Goal: Find specific page/section: Find specific page/section

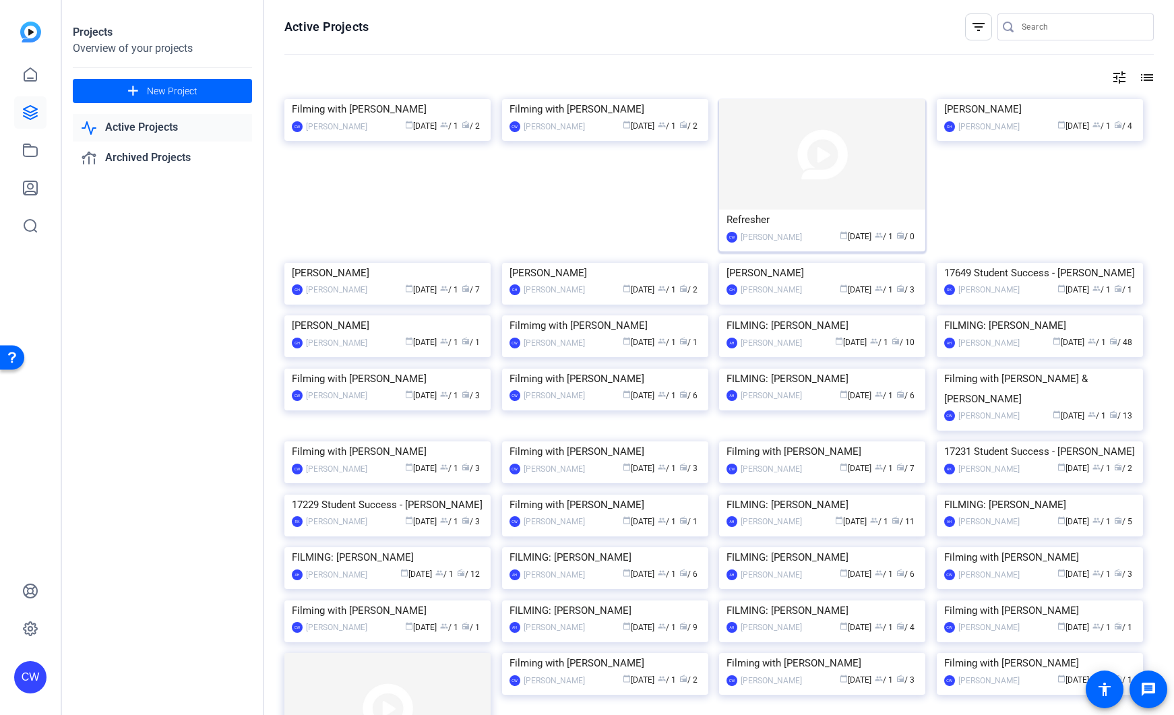
click at [855, 173] on img at bounding box center [822, 154] width 206 height 111
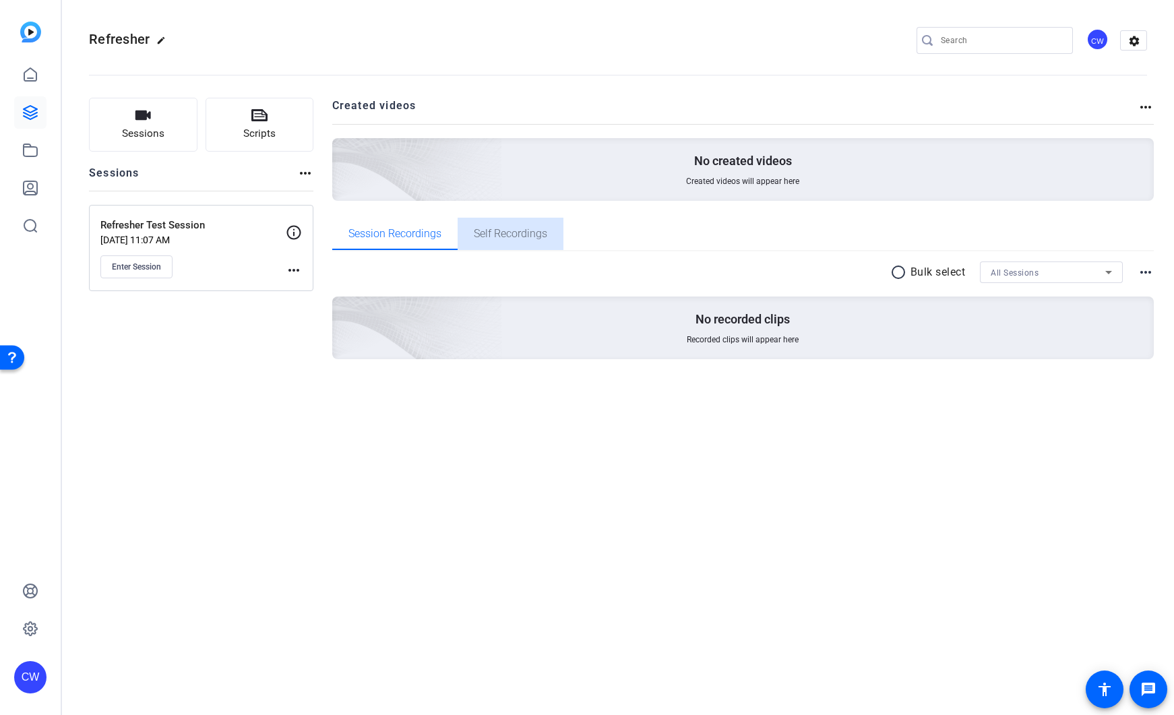
click at [500, 235] on span "Self Recordings" at bounding box center [510, 233] width 73 height 11
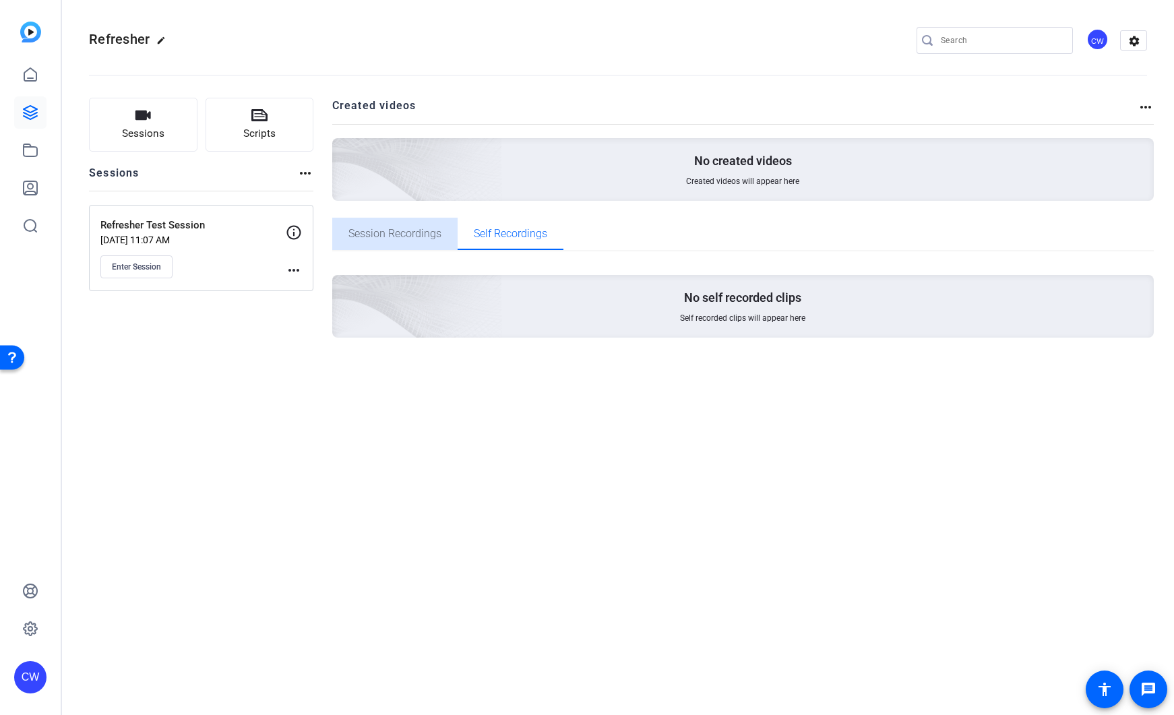
click at [418, 235] on span "Session Recordings" at bounding box center [394, 233] width 93 height 11
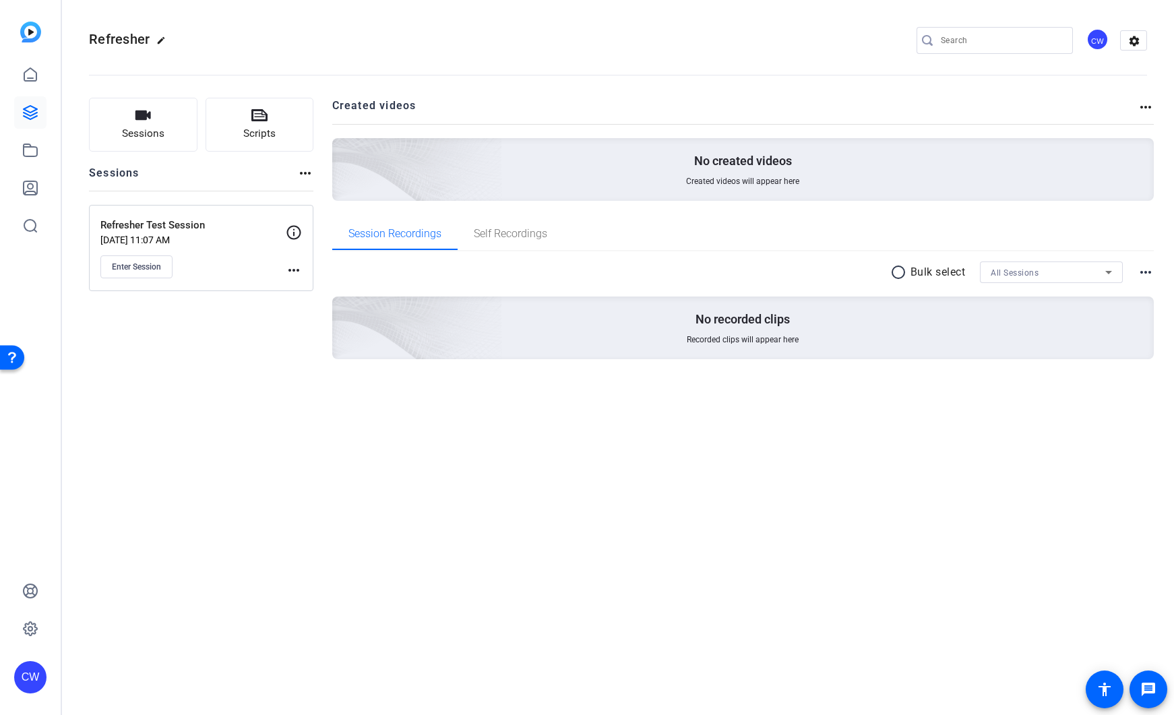
click at [303, 171] on mat-icon "more_horiz" at bounding box center [305, 173] width 16 height 16
click at [577, 434] on div at bounding box center [587, 357] width 1174 height 715
click at [294, 269] on mat-icon "more_horiz" at bounding box center [294, 270] width 16 height 16
click at [316, 292] on span "Edit Session" at bounding box center [327, 290] width 61 height 16
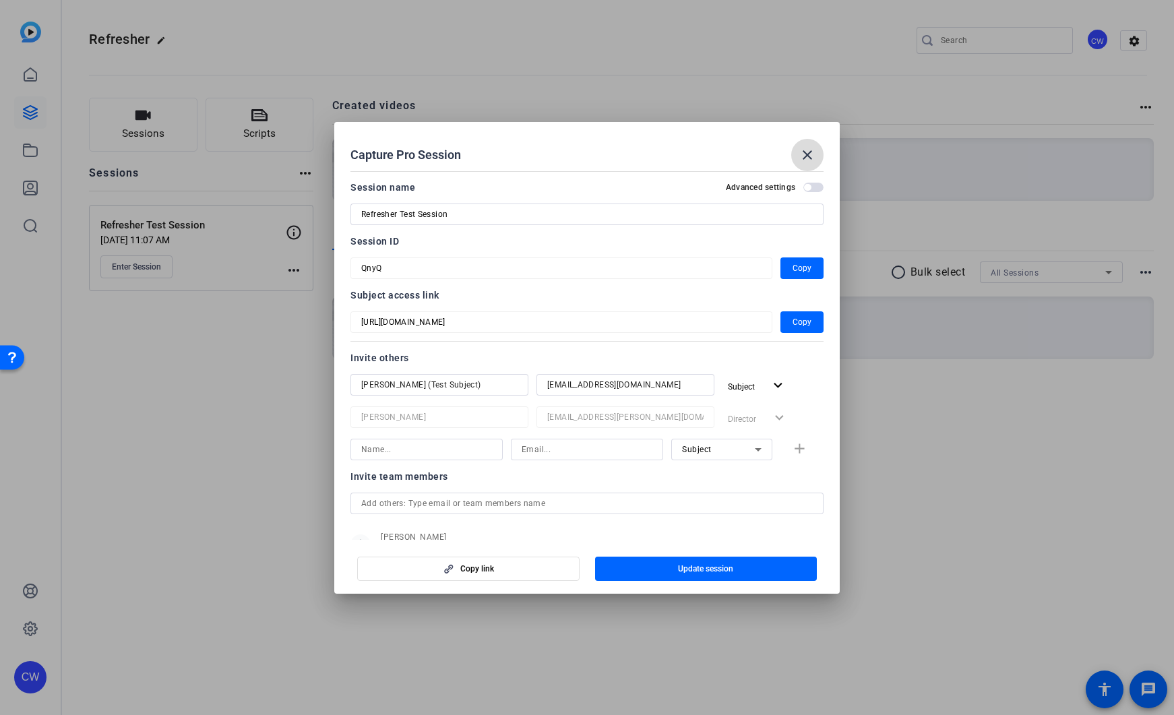
click at [811, 156] on mat-icon "close" at bounding box center [807, 155] width 16 height 16
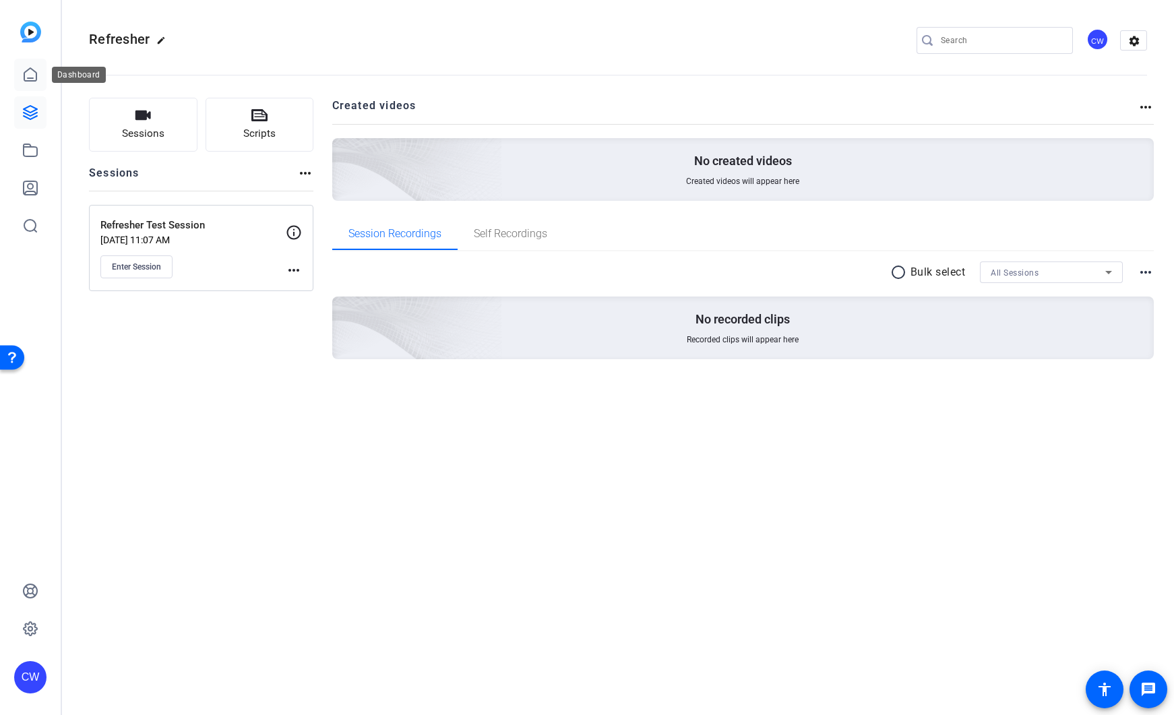
click at [38, 82] on link at bounding box center [30, 75] width 32 height 32
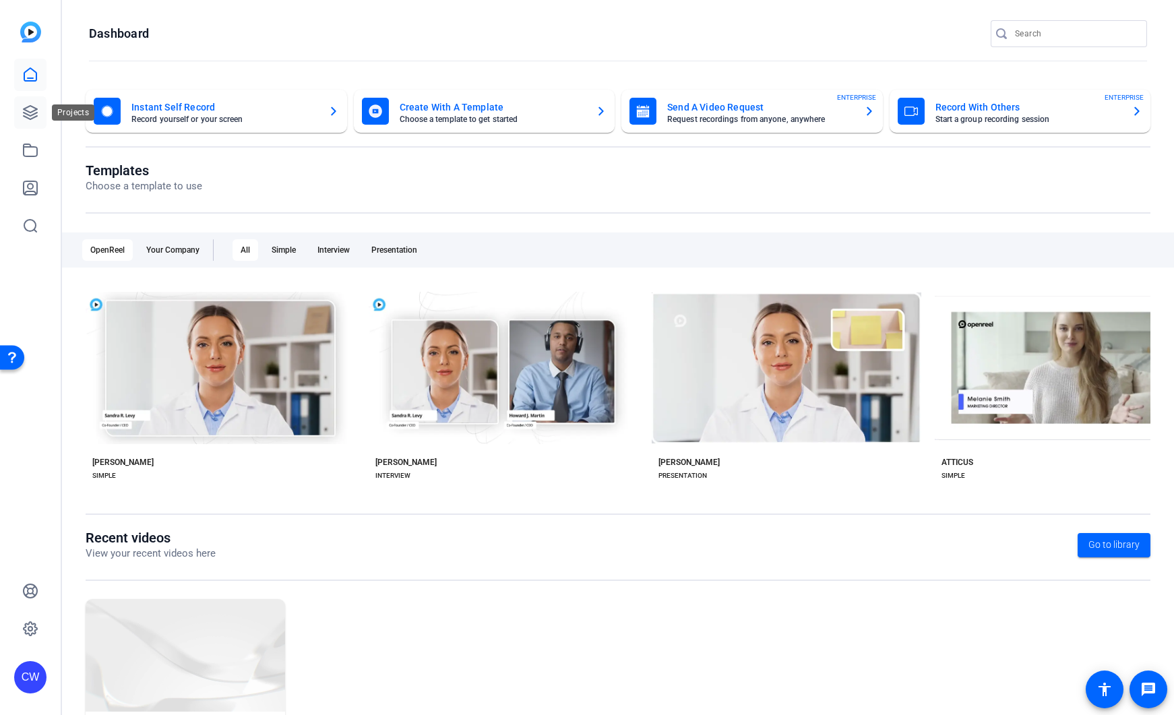
click at [30, 115] on icon at bounding box center [30, 112] width 13 height 13
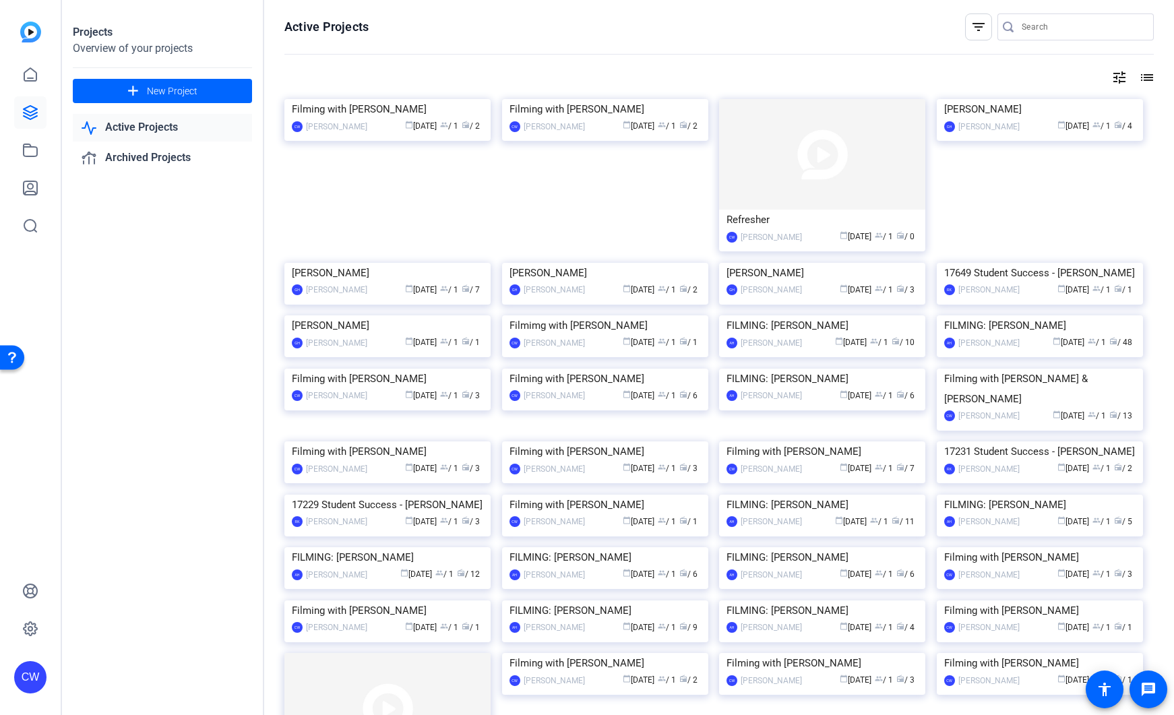
click at [1114, 77] on mat-icon "tune" at bounding box center [1119, 77] width 16 height 16
drag, startPoint x: 1074, startPoint y: 74, endPoint x: 1061, endPoint y: 68, distance: 14.2
click at [1074, 74] on div at bounding box center [587, 357] width 1174 height 715
click at [972, 27] on mat-icon "filter_list" at bounding box center [978, 27] width 16 height 16
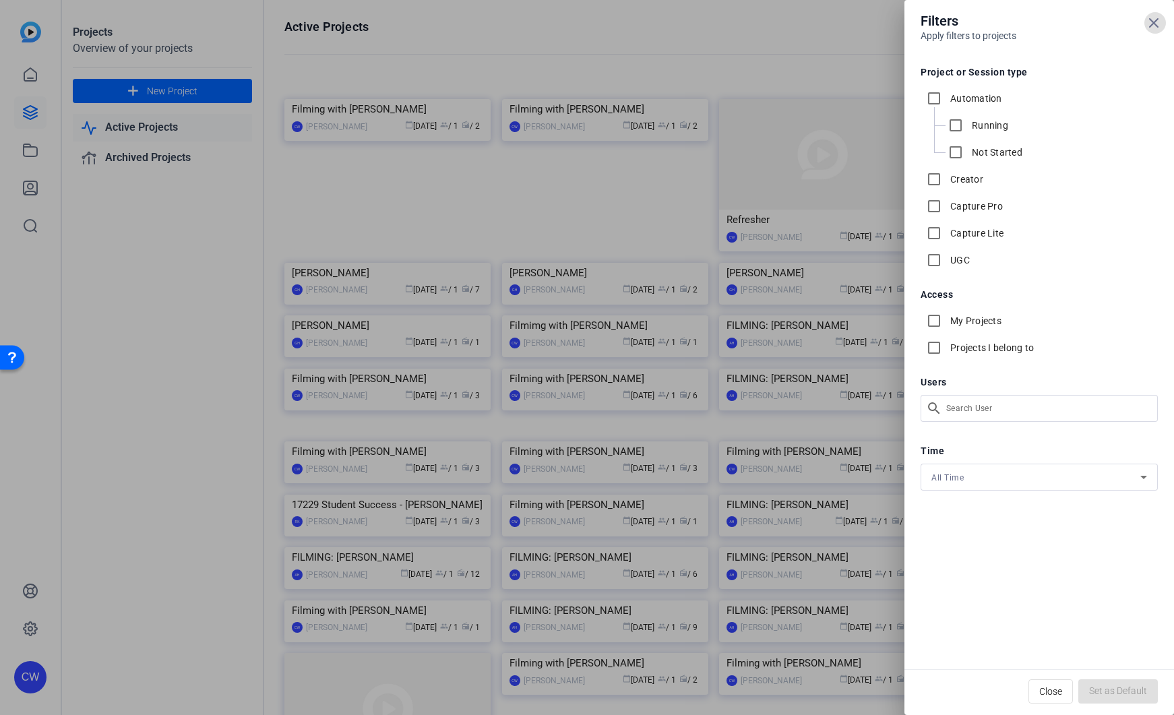
click at [962, 402] on div "Filters Apply filters to projects Project or Session type Automation Running No…" at bounding box center [587, 357] width 1174 height 715
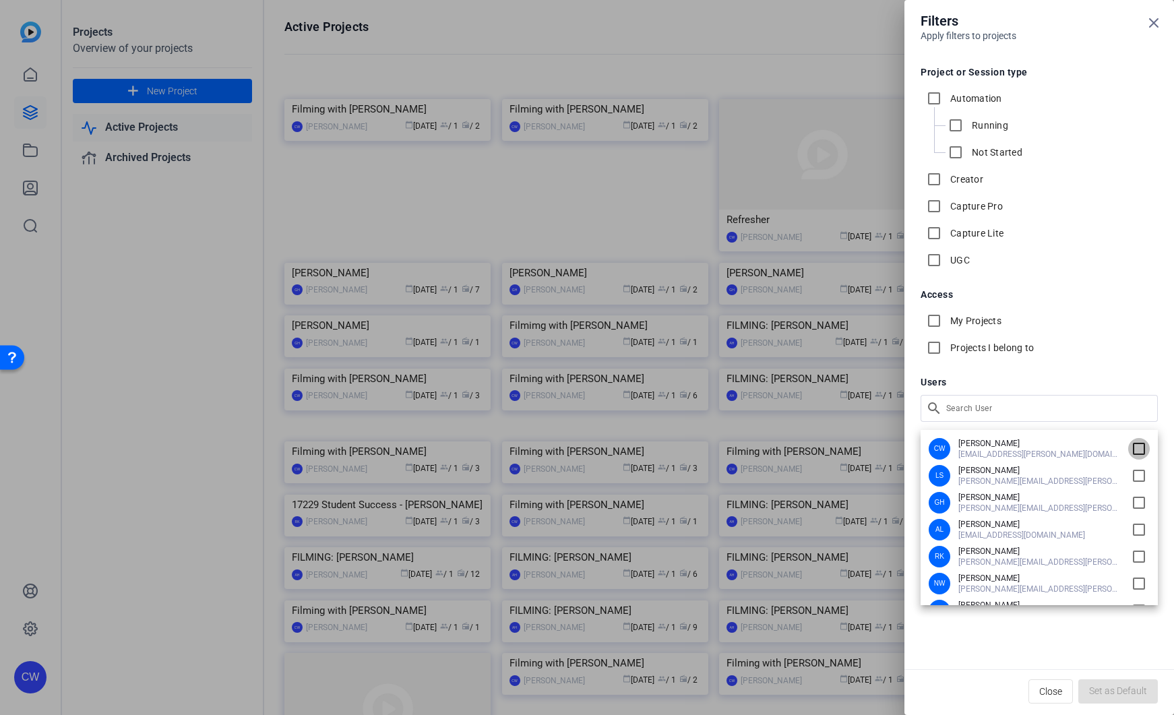
click at [1136, 449] on input "checkbox" at bounding box center [1139, 449] width 22 height 22
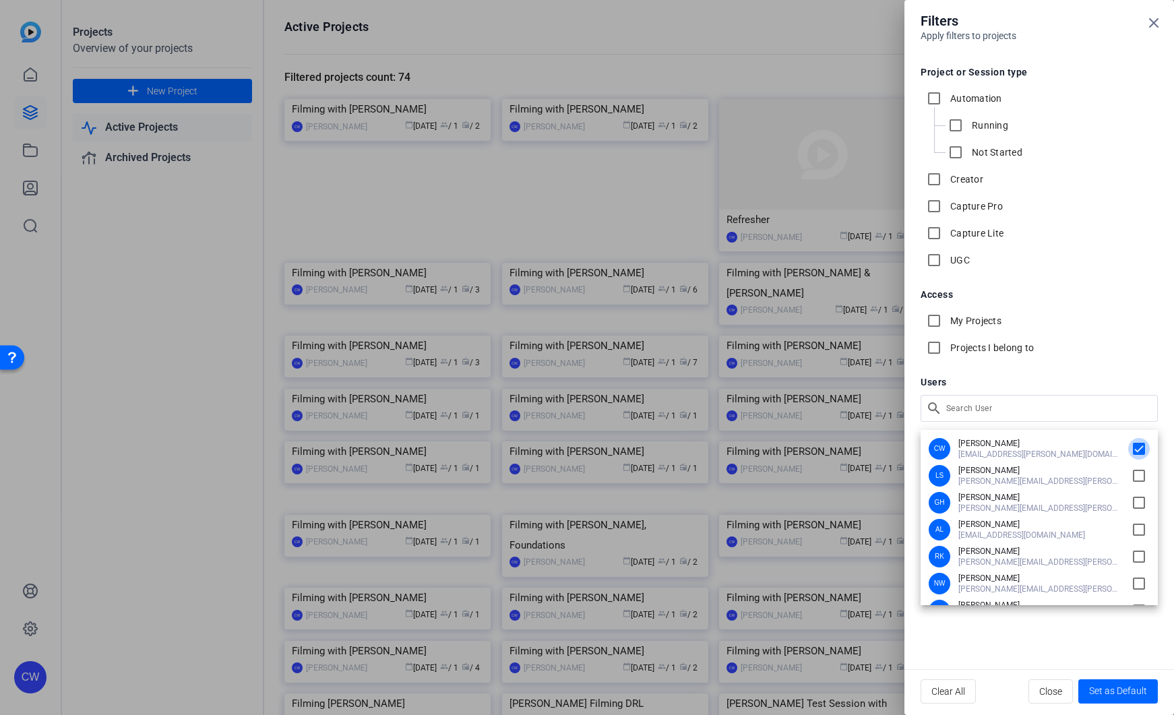
click at [1134, 450] on input "checkbox" at bounding box center [1139, 449] width 22 height 22
checkbox input "false"
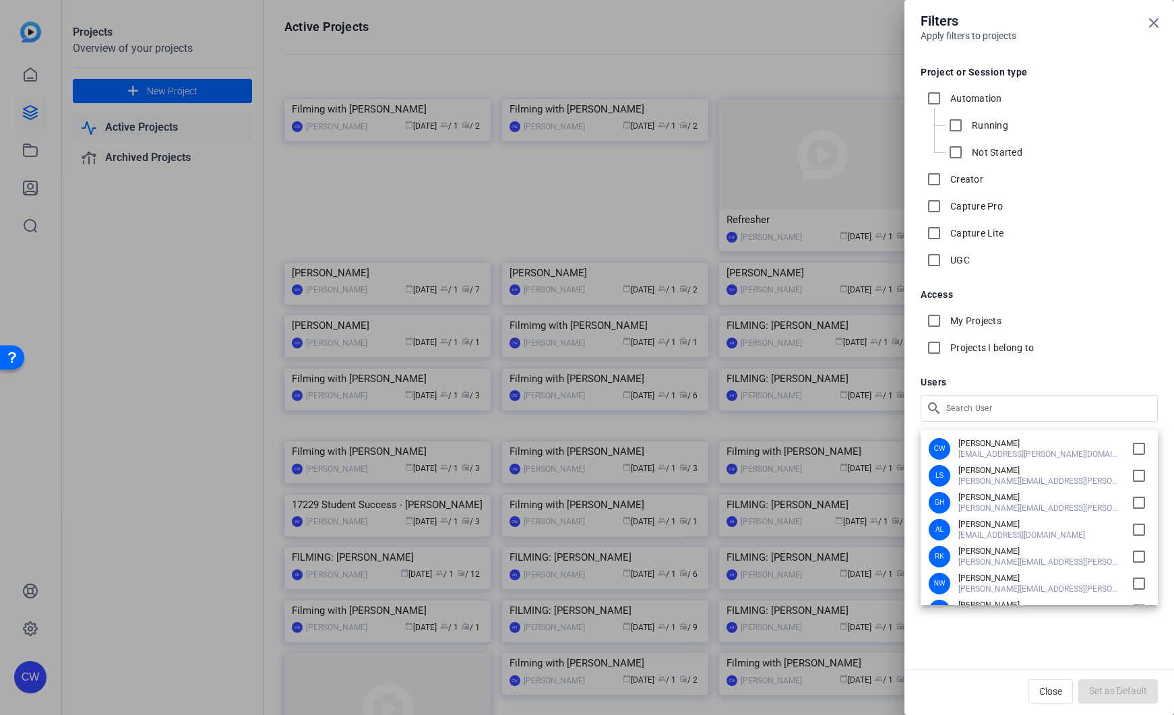
click at [1139, 244] on div at bounding box center [587, 357] width 1174 height 715
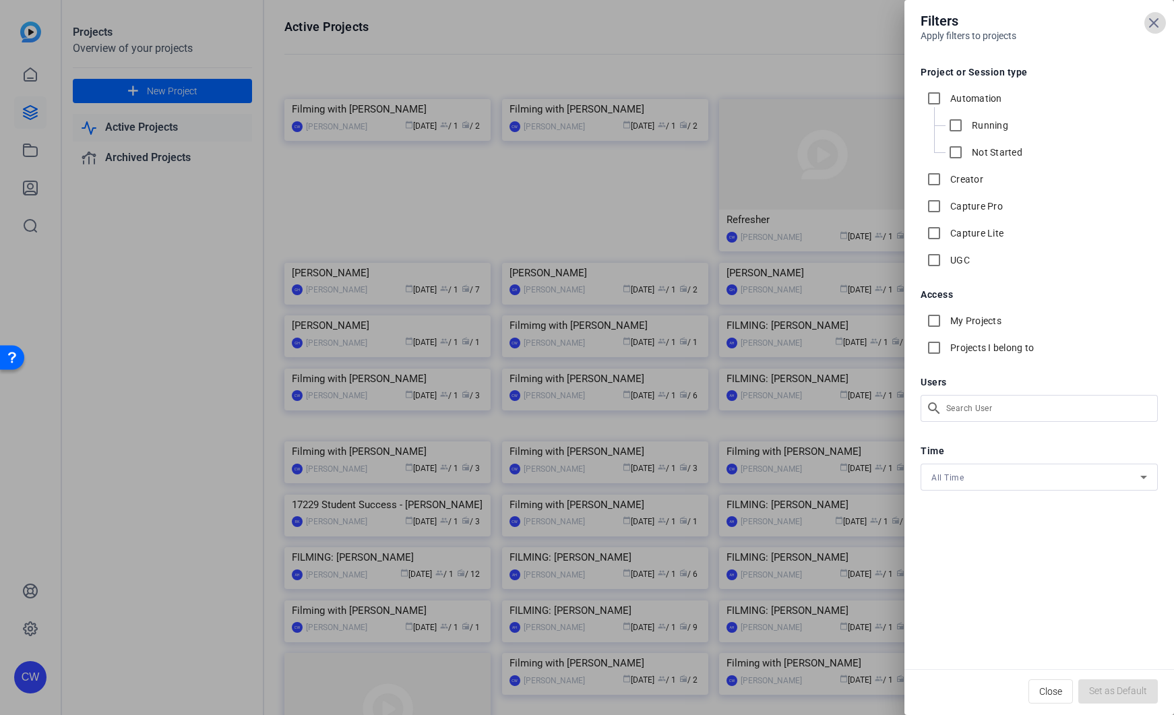
click at [1154, 22] on icon at bounding box center [1154, 23] width 8 height 8
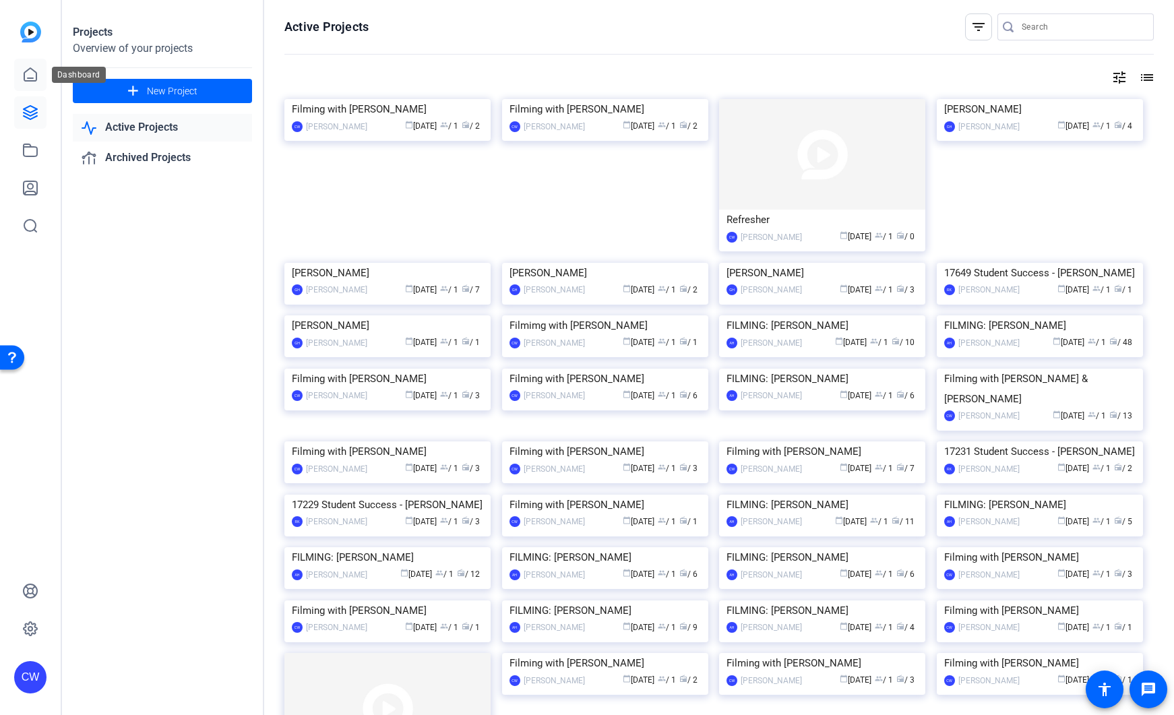
click at [30, 77] on icon at bounding box center [30, 74] width 12 height 13
